Goal: Task Accomplishment & Management: Manage account settings

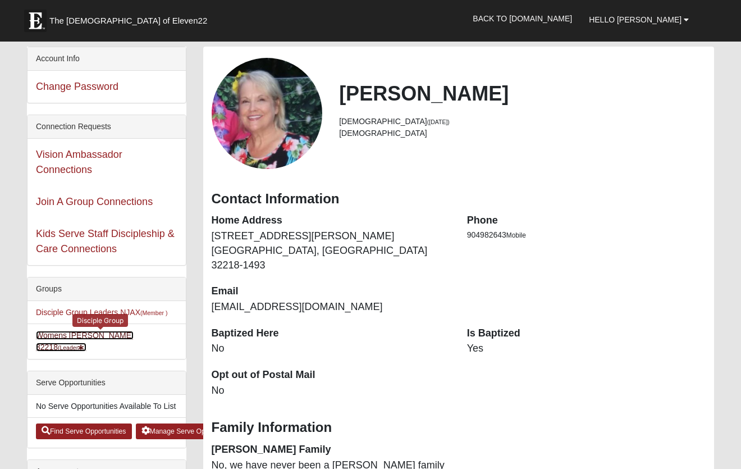
click at [86, 344] on small "(Leader )" at bounding box center [72, 347] width 29 height 7
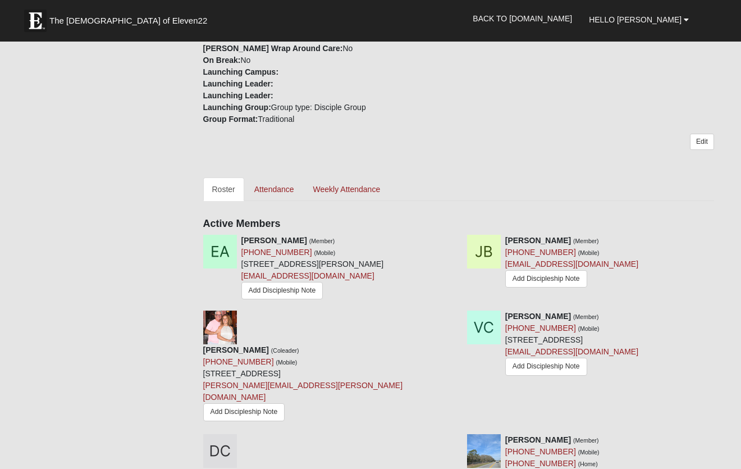
scroll to position [344, 0]
click at [717, 243] on icon at bounding box center [719, 240] width 8 height 8
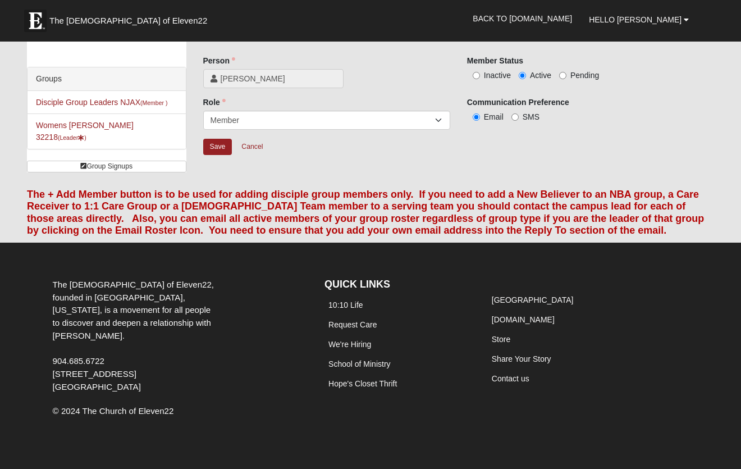
scroll to position [27, 0]
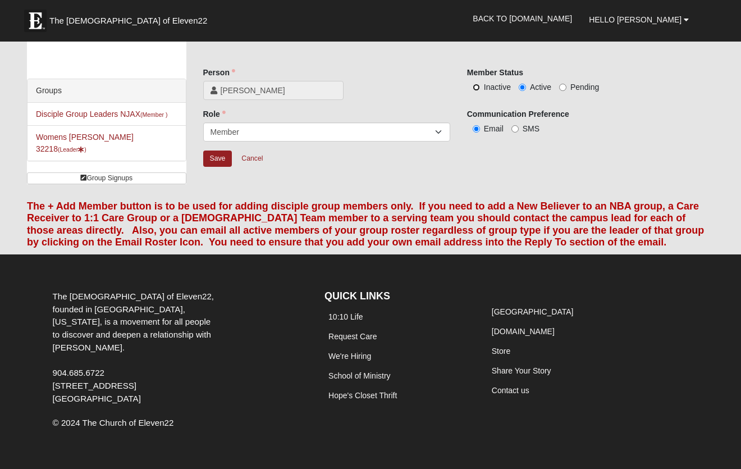
click at [479, 87] on input "Inactive" at bounding box center [476, 87] width 7 height 7
radio input "true"
click at [226, 158] on input "Save" at bounding box center [217, 159] width 29 height 16
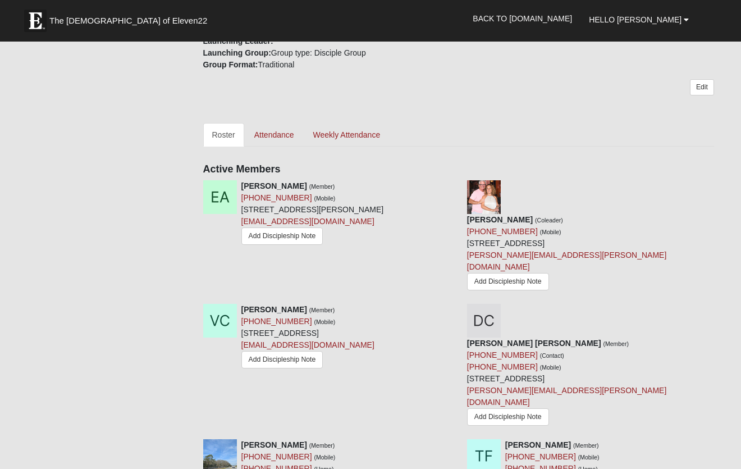
scroll to position [402, 0]
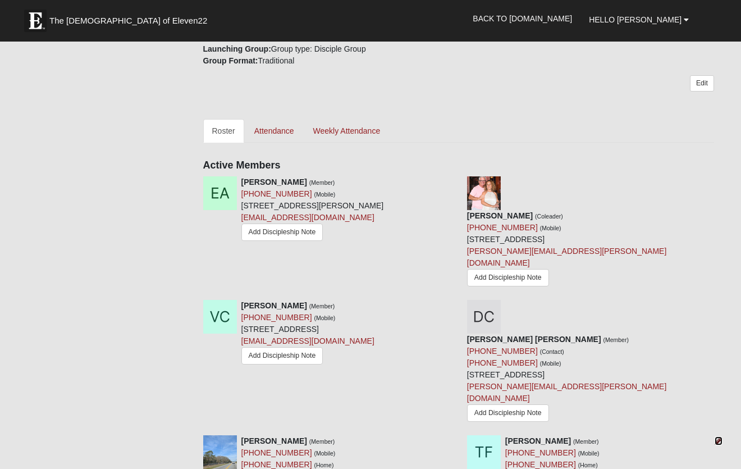
click at [716, 437] on icon at bounding box center [719, 441] width 8 height 8
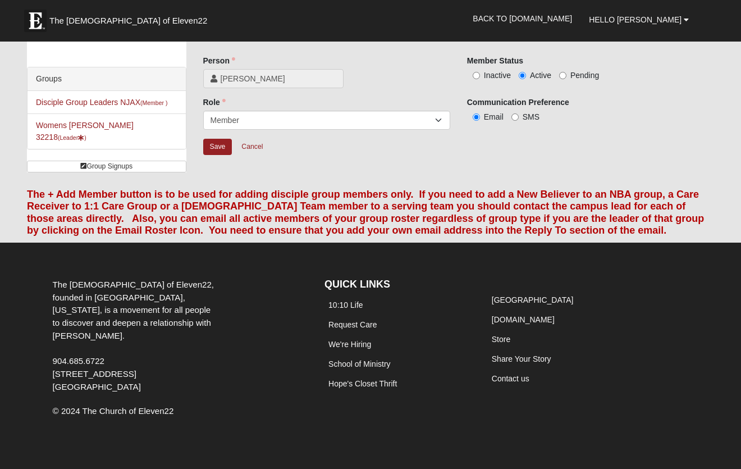
scroll to position [27, 0]
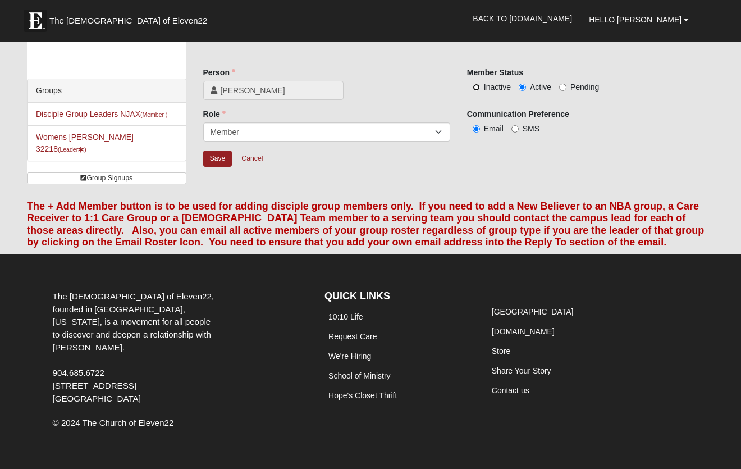
click at [479, 87] on input "Inactive" at bounding box center [476, 87] width 7 height 7
radio input "true"
click at [224, 160] on input "Save" at bounding box center [217, 159] width 29 height 16
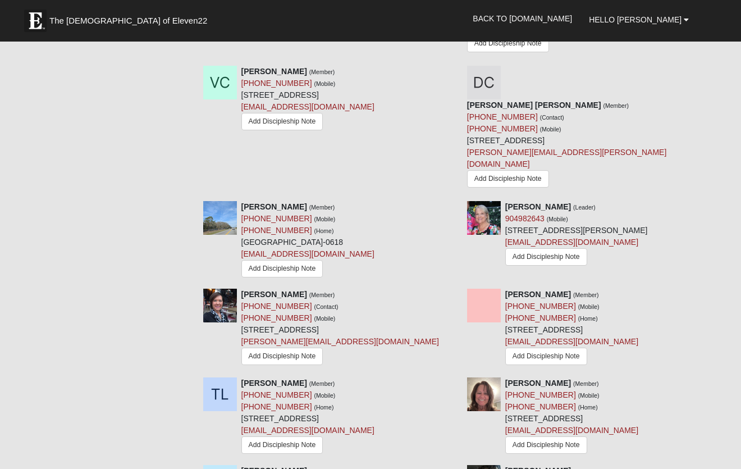
scroll to position [637, 0]
click at [453, 466] on icon at bounding box center [455, 470] width 8 height 8
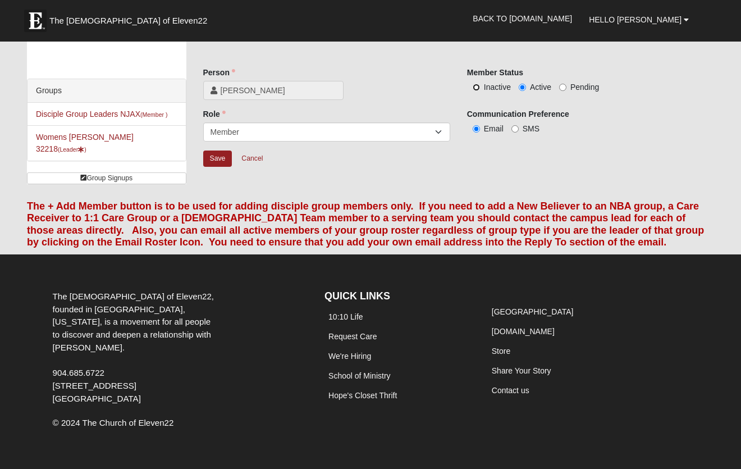
click at [477, 89] on input "Inactive" at bounding box center [476, 87] width 7 height 7
radio input "true"
click at [219, 156] on input "Save" at bounding box center [217, 159] width 29 height 16
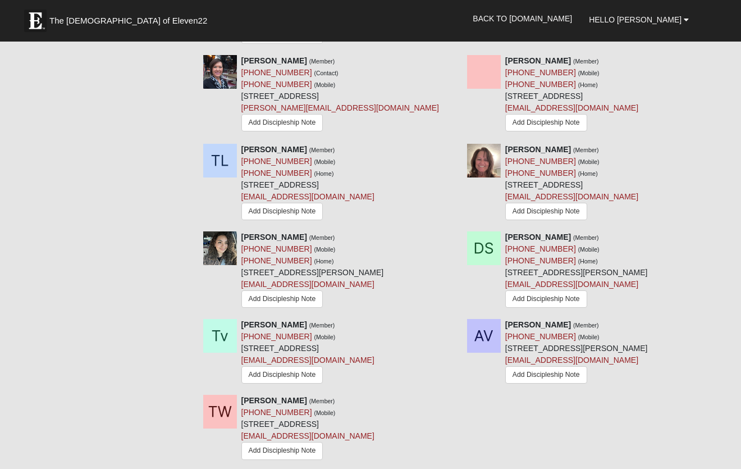
scroll to position [871, 0]
click at [714, 318] on div at bounding box center [716, 324] width 12 height 12
click at [718, 320] on icon at bounding box center [719, 324] width 8 height 8
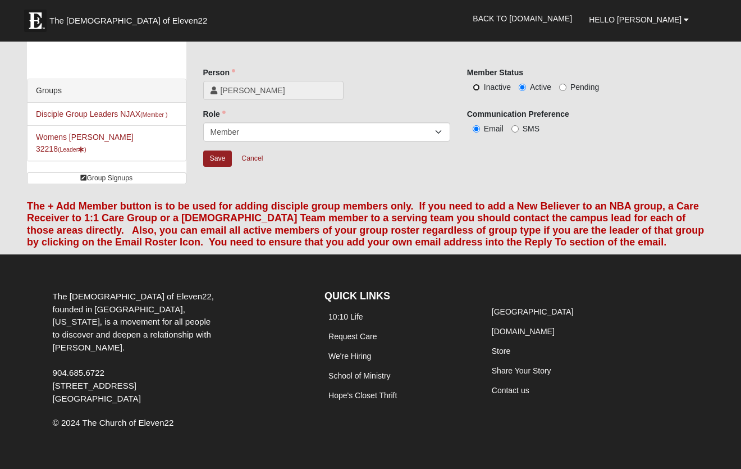
click at [477, 85] on input "Inactive" at bounding box center [476, 87] width 7 height 7
radio input "true"
click at [224, 158] on input "Save" at bounding box center [217, 159] width 29 height 16
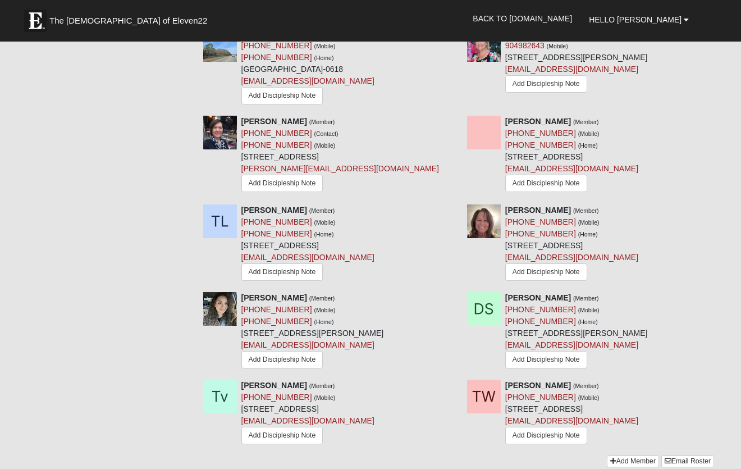
scroll to position [810, 0]
click at [621, 455] on link "Add Member" at bounding box center [633, 461] width 52 height 12
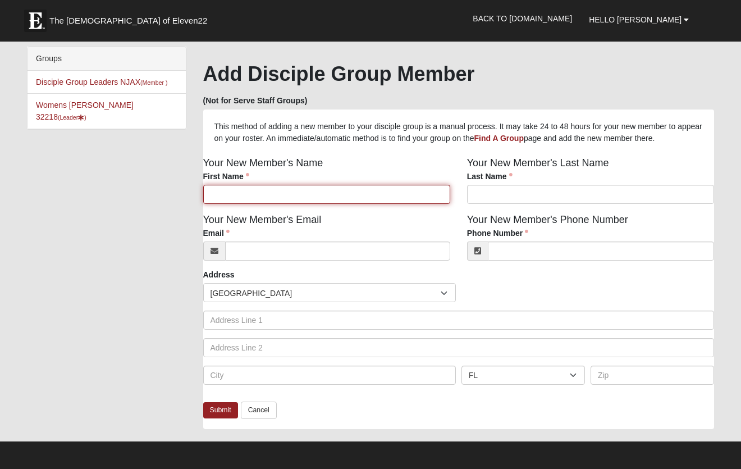
click at [345, 203] on input "First Name" at bounding box center [326, 194] width 247 height 19
type input "Kathy"
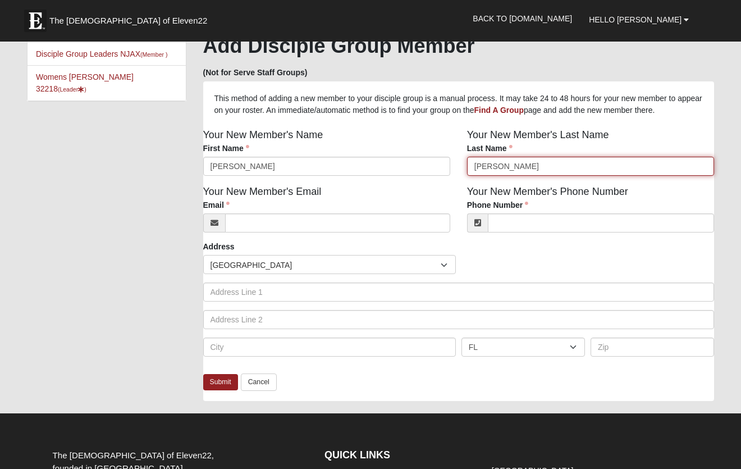
scroll to position [26, 0]
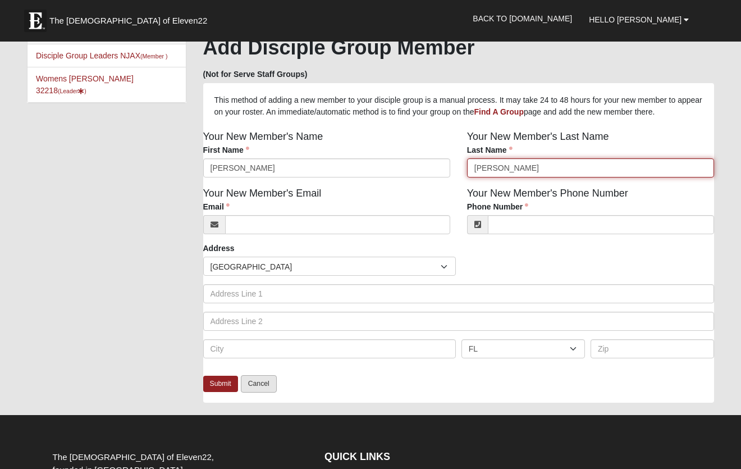
type input "Forde"
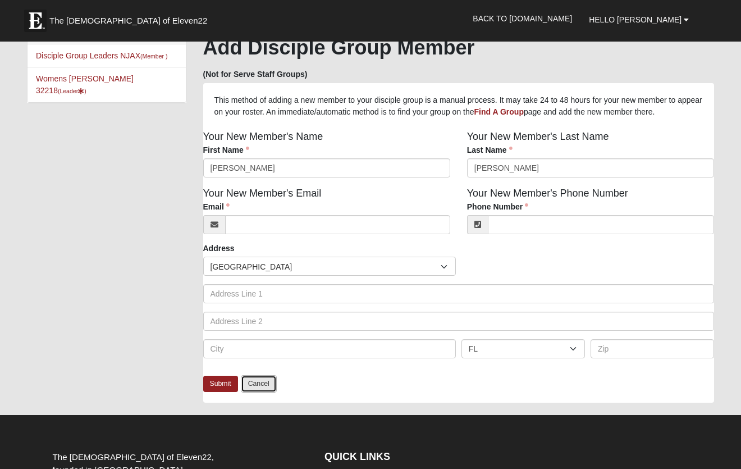
click at [264, 393] on link "Cancel" at bounding box center [259, 383] width 36 height 17
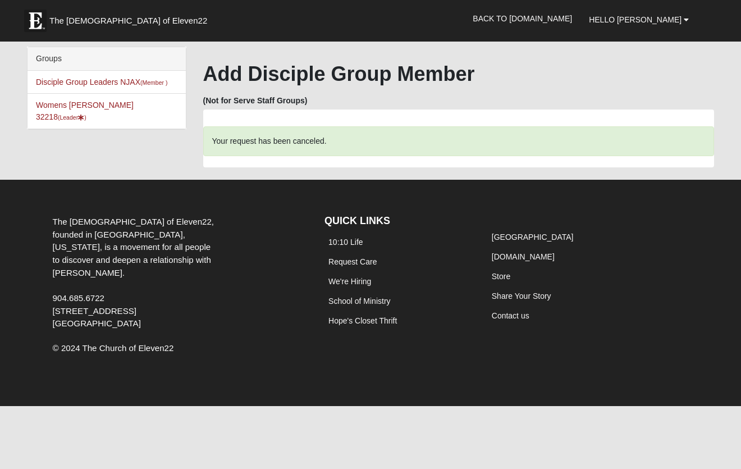
scroll to position [0, 0]
click at [98, 107] on link "Womens Grissinger 32218 (Leader )" at bounding box center [85, 111] width 98 height 21
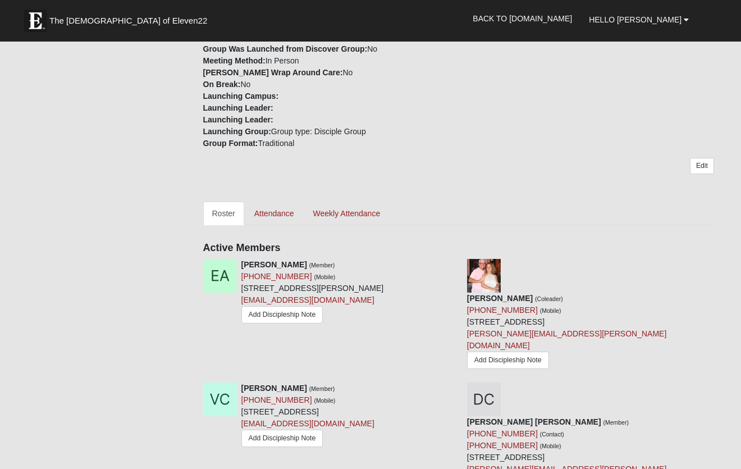
scroll to position [321, 0]
click at [277, 214] on link "Attendance" at bounding box center [274, 213] width 58 height 24
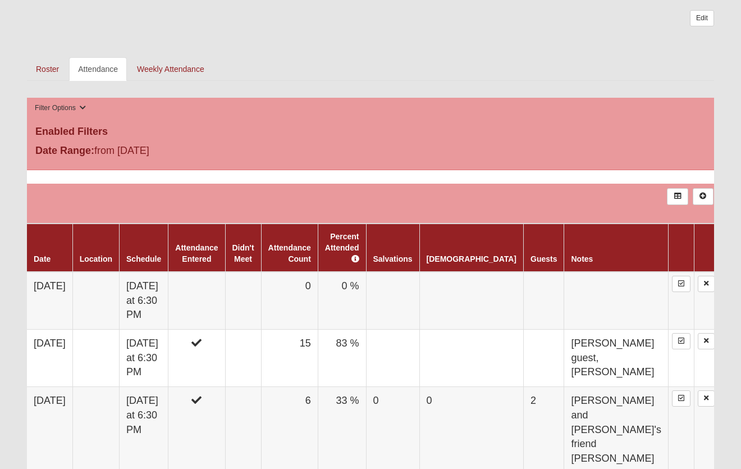
scroll to position [468, 0]
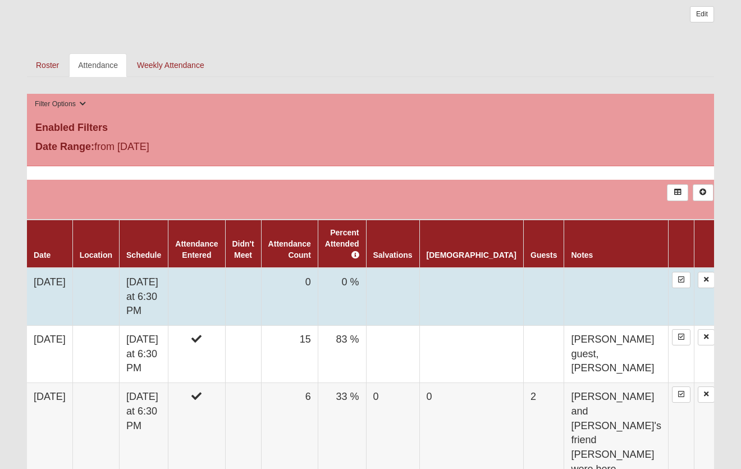
click at [225, 287] on td at bounding box center [196, 297] width 57 height 58
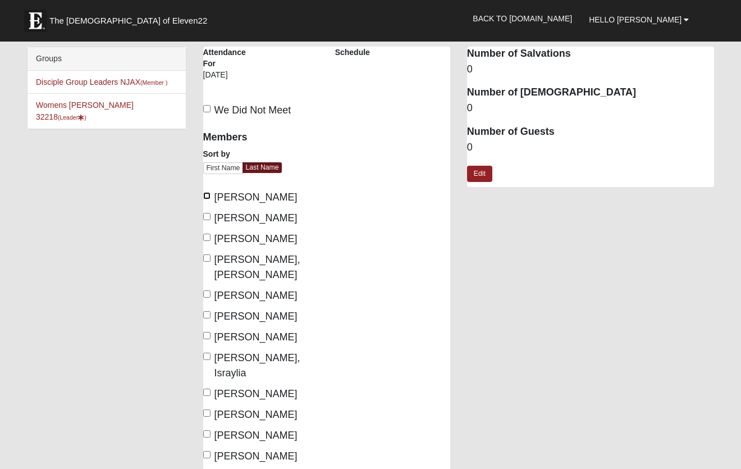
click at [207, 198] on input "[PERSON_NAME]" at bounding box center [206, 195] width 7 height 7
checkbox input "true"
click at [210, 255] on label "[PERSON_NAME], [PERSON_NAME]" at bounding box center [260, 267] width 115 height 30
click at [210, 255] on input "Curt, Debora" at bounding box center [206, 257] width 7 height 7
checkbox input "true"
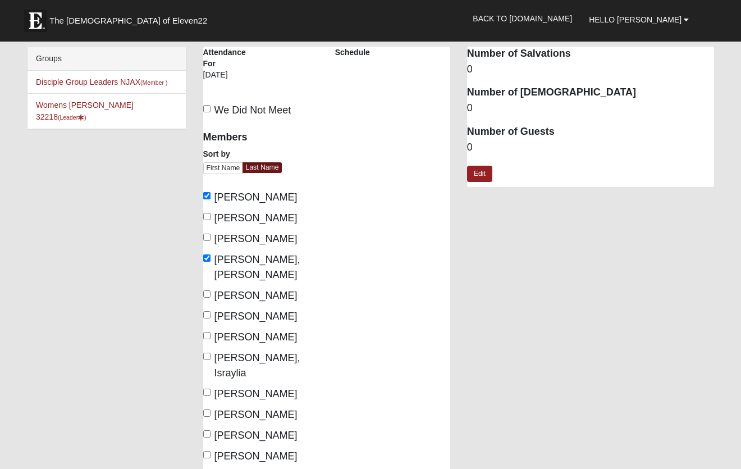
click at [212, 288] on label "Drake, Dena" at bounding box center [250, 295] width 94 height 15
click at [211, 290] on input "Drake, Dena" at bounding box center [206, 293] width 7 height 7
checkbox input "true"
click at [211, 309] on label "Grissinger, Karen" at bounding box center [250, 316] width 94 height 15
click at [211, 311] on input "Grissinger, Karen" at bounding box center [206, 314] width 7 height 7
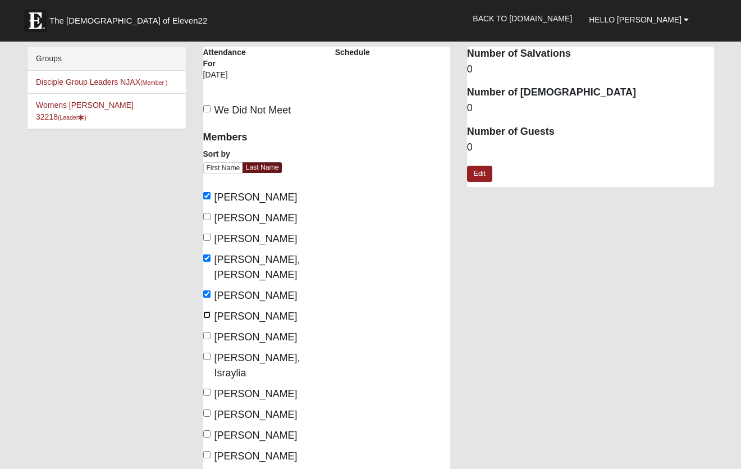
checkbox input "true"
click at [208, 332] on input "Jung, Kathy" at bounding box center [206, 335] width 7 height 7
checkbox input "true"
click at [210, 386] on label "Loveless, Tara" at bounding box center [250, 393] width 94 height 15
click at [210, 389] on input "Loveless, Tara" at bounding box center [206, 392] width 7 height 7
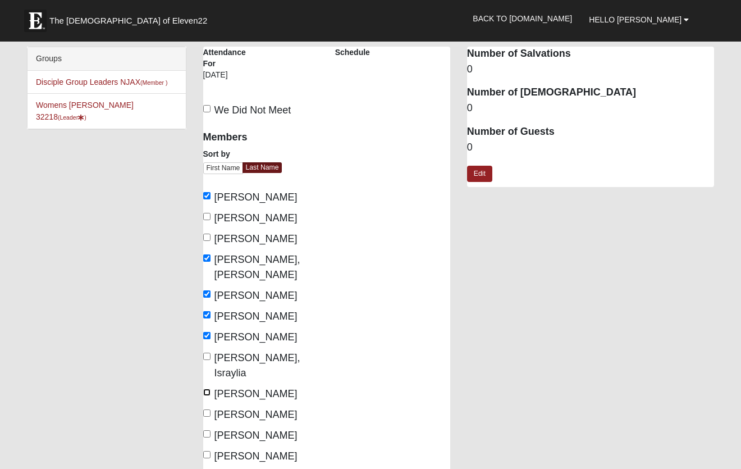
checkbox input "true"
click at [207, 409] on input "[PERSON_NAME]" at bounding box center [206, 412] width 7 height 7
checkbox input "true"
click at [208, 430] on input "[PERSON_NAME]" at bounding box center [206, 433] width 7 height 7
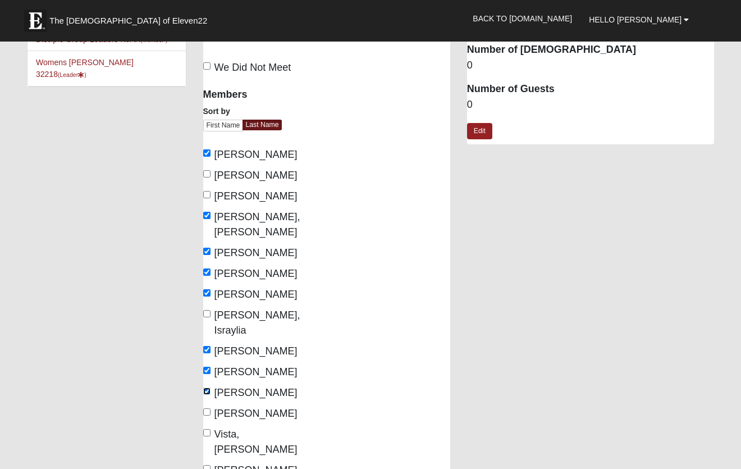
scroll to position [48, 0]
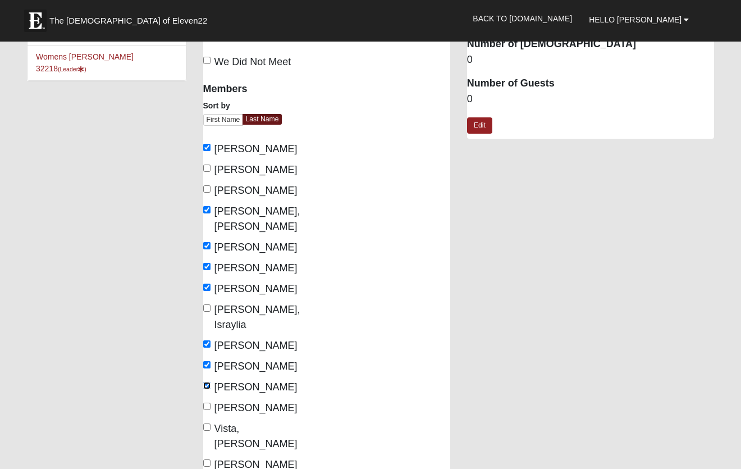
click at [209, 382] on input "[PERSON_NAME]" at bounding box center [206, 385] width 7 height 7
checkbox input "false"
click at [206, 403] on input "[PERSON_NAME]" at bounding box center [206, 406] width 7 height 7
checkbox input "true"
click at [207, 423] on input "Vista, [PERSON_NAME]" at bounding box center [206, 426] width 7 height 7
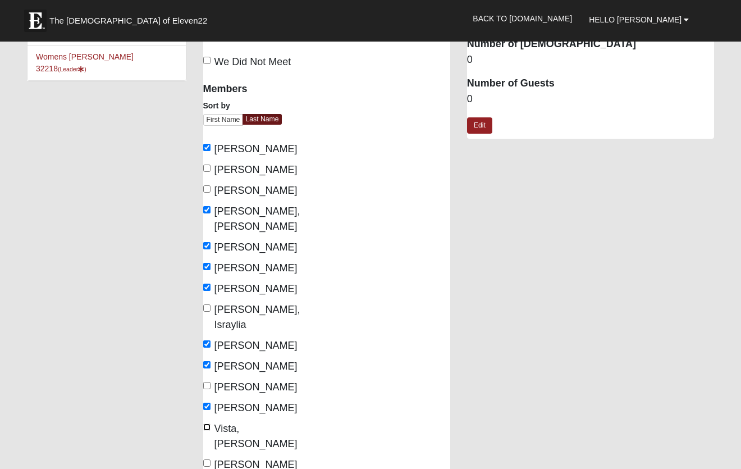
checkbox input "true"
click at [208, 459] on input "[PERSON_NAME]" at bounding box center [206, 462] width 7 height 7
checkbox input "true"
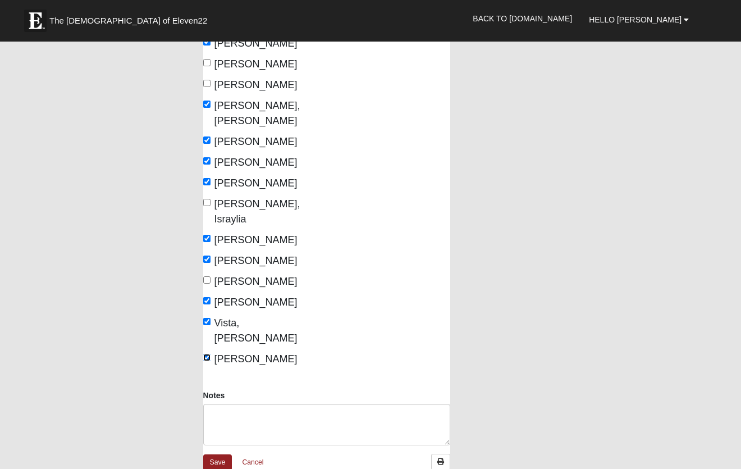
scroll to position [155, 0]
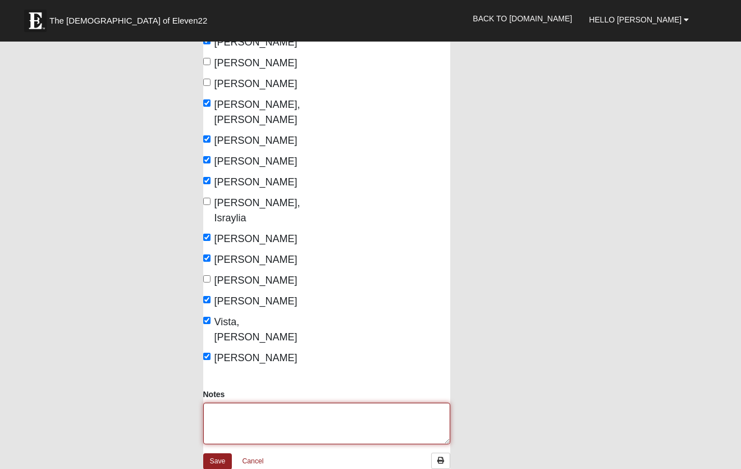
click at [277, 403] on textarea "Notes" at bounding box center [326, 424] width 247 height 42
type textarea "guests - [PERSON_NAME], [PERSON_NAME]"
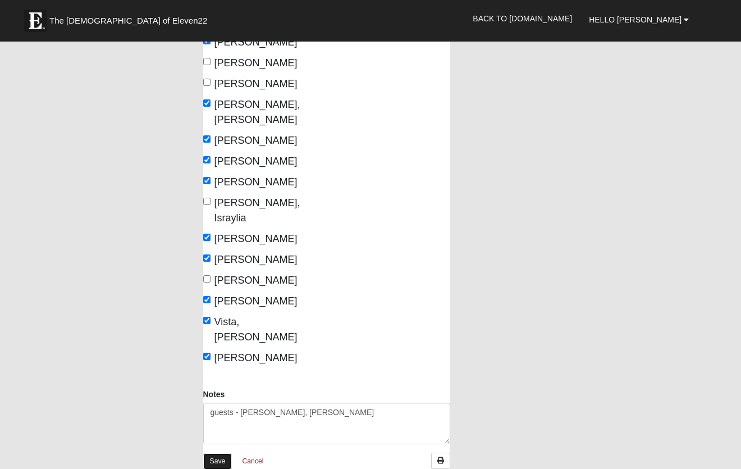
click at [217, 453] on link "Save" at bounding box center [217, 461] width 29 height 16
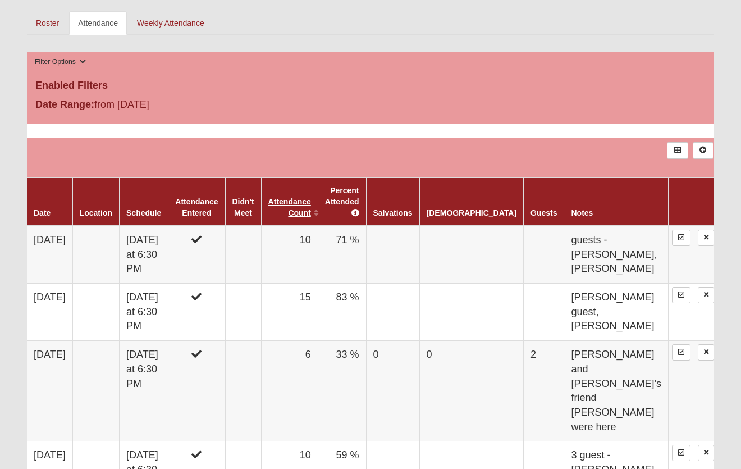
scroll to position [514, 0]
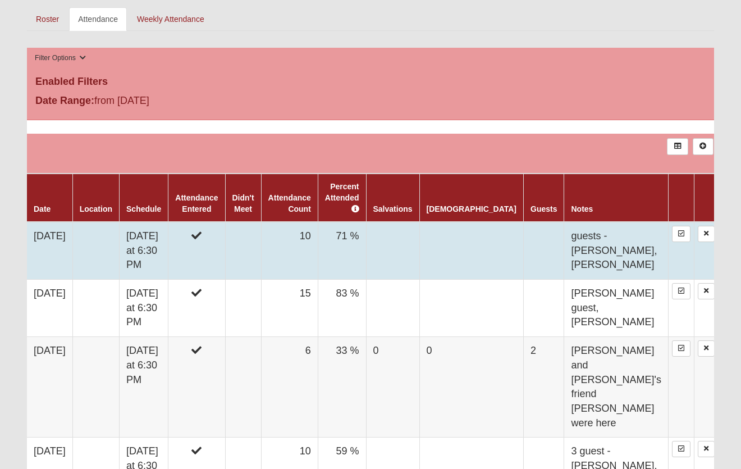
click at [225, 231] on td at bounding box center [196, 251] width 57 height 58
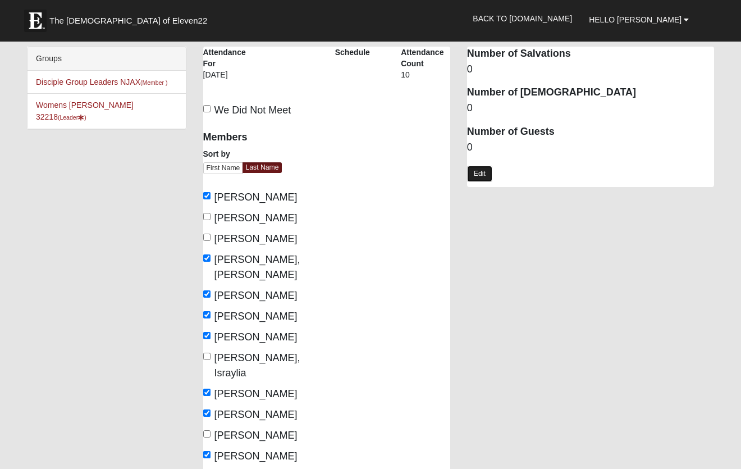
click at [483, 175] on link "Edit" at bounding box center [479, 174] width 25 height 16
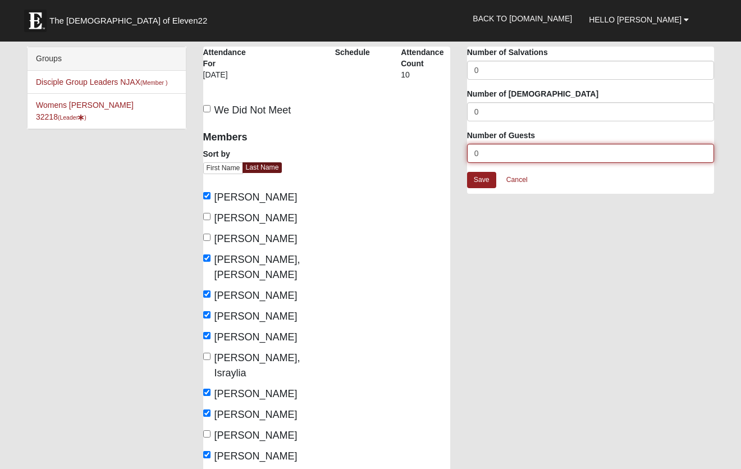
click at [487, 155] on input "0" at bounding box center [590, 153] width 247 height 19
type input "2"
click at [491, 178] on link "Save" at bounding box center [481, 180] width 29 height 16
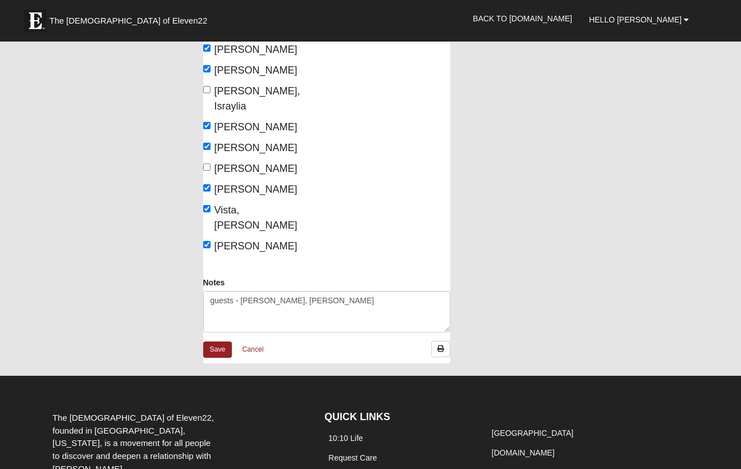
scroll to position [277, 0]
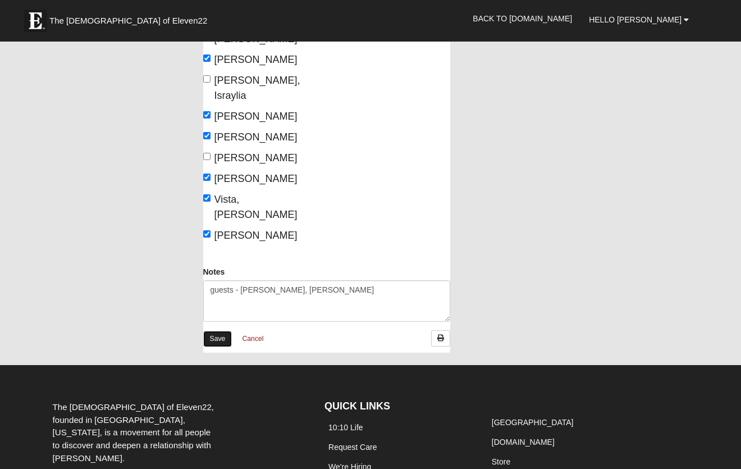
click at [218, 331] on link "Save" at bounding box center [217, 339] width 29 height 16
